Goal: Transaction & Acquisition: Subscribe to service/newsletter

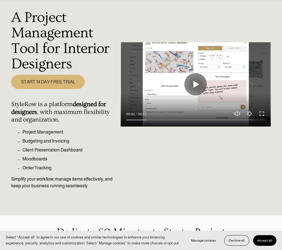
scroll to position [36, 0]
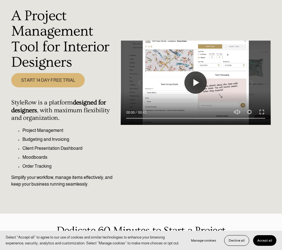
click at [198, 84] on button "Play" at bounding box center [195, 82] width 22 height 22
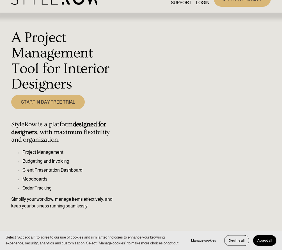
scroll to position [0, 0]
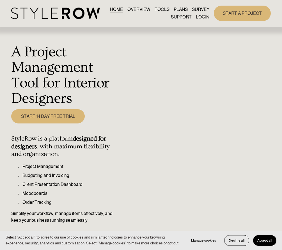
type input "100"
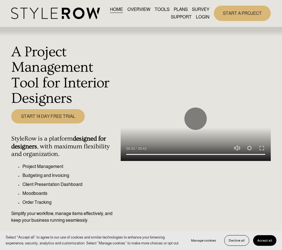
click at [182, 8] on link "PLANS" at bounding box center [181, 10] width 14 height 8
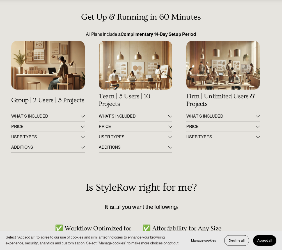
scroll to position [34, 0]
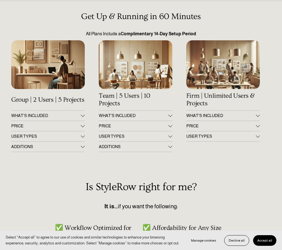
click at [76, 110] on div "Get Up & Running in 60 Minutes All Plans Include a Complimentary 14-Day Setup P…" at bounding box center [141, 185] width 282 height 346
click at [76, 117] on span "WHAT'S INCLUDED" at bounding box center [46, 116] width 70 height 4
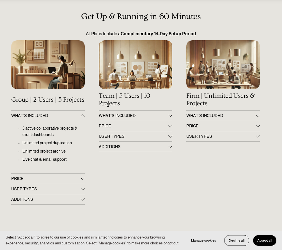
click at [72, 175] on button "PRICE" at bounding box center [47, 179] width 73 height 10
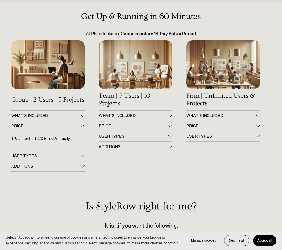
click at [72, 123] on button "PRICE" at bounding box center [47, 126] width 73 height 10
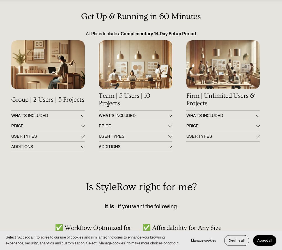
click at [60, 137] on span "USER TYPES" at bounding box center [46, 136] width 70 height 4
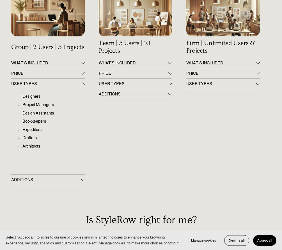
scroll to position [89, 0]
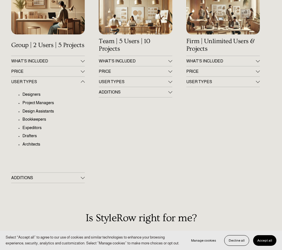
click at [47, 179] on span "ADDITIONS" at bounding box center [46, 178] width 70 height 4
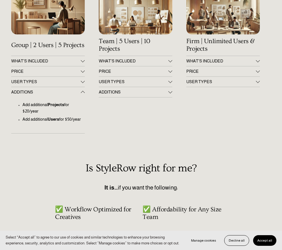
click at [64, 94] on span "ADDITIONS" at bounding box center [46, 92] width 70 height 4
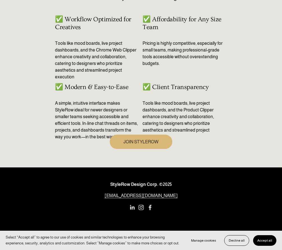
scroll to position [0, 0]
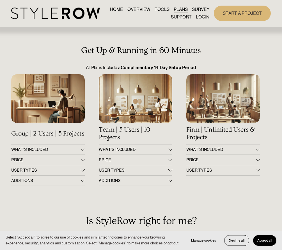
click at [227, 46] on h3 "Get Up & Running in 60 Minutes" at bounding box center [140, 51] width 259 height 10
click at [210, 160] on span "PRICE" at bounding box center [221, 160] width 70 height 4
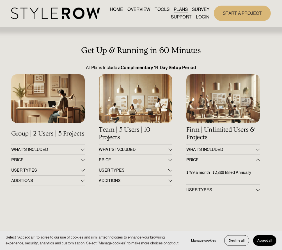
click at [210, 160] on span "PRICE" at bounding box center [221, 160] width 70 height 4
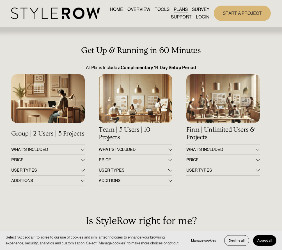
click at [156, 161] on span "PRICE" at bounding box center [134, 160] width 70 height 4
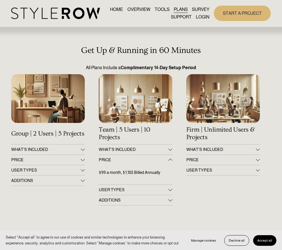
click at [155, 161] on span "PRICE" at bounding box center [134, 160] width 70 height 4
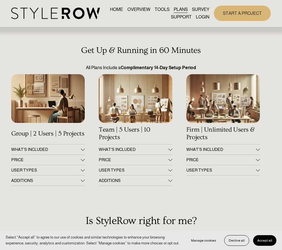
click at [133, 10] on link "OVERVIEW" at bounding box center [138, 10] width 23 height 8
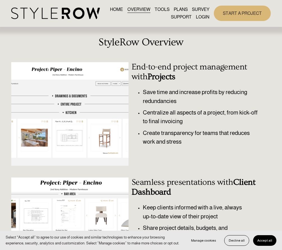
click at [161, 9] on link "TOOLS" at bounding box center [161, 10] width 15 height 8
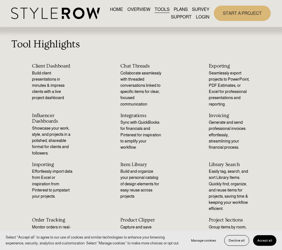
click at [133, 11] on link "OVERVIEW" at bounding box center [138, 10] width 23 height 8
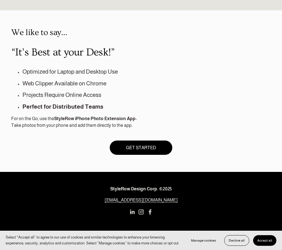
scroll to position [392, 0]
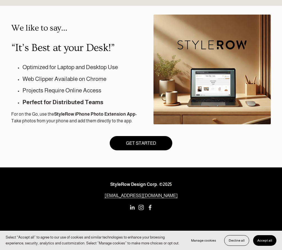
click at [140, 142] on link "GET STARTED" at bounding box center [141, 143] width 63 height 14
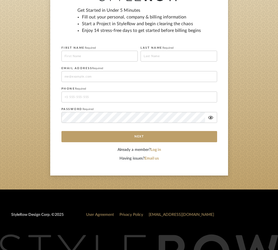
scroll to position [74, 0]
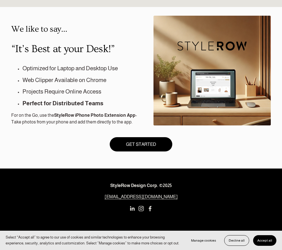
scroll to position [384, 0]
